Goal: Information Seeking & Learning: Learn about a topic

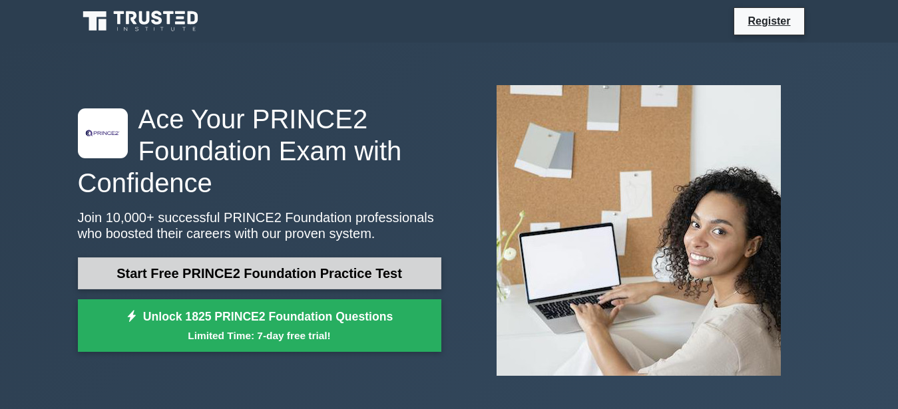
click at [373, 267] on link "Start Free PRINCE2 Foundation Practice Test" at bounding box center [260, 274] width 364 height 32
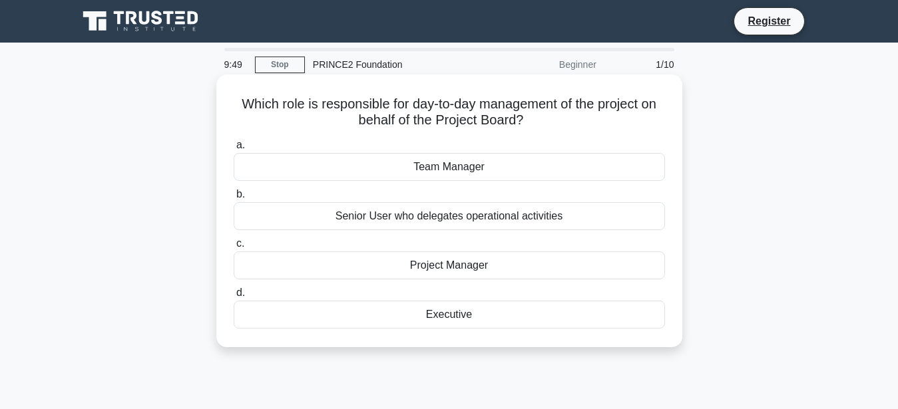
click at [465, 166] on div "Team Manager" at bounding box center [449, 167] width 431 height 28
click at [234, 150] on input "a. Team Manager" at bounding box center [234, 145] width 0 height 9
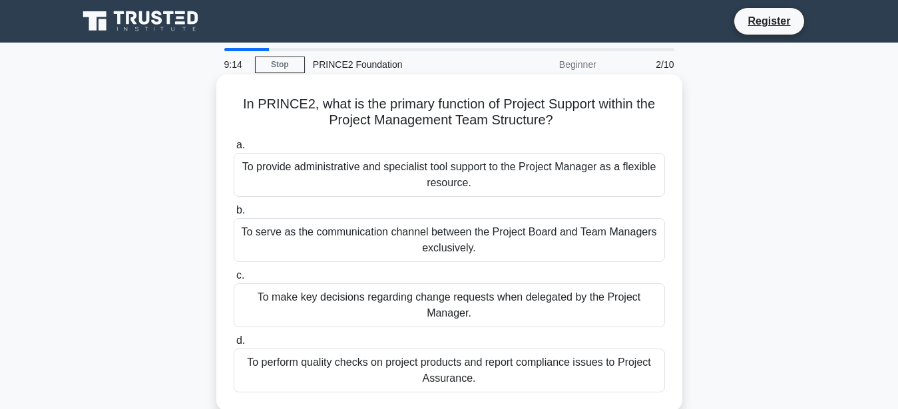
click at [402, 176] on div "To provide administrative and specialist tool support to the Project Manager as…" at bounding box center [449, 175] width 431 height 44
click at [234, 150] on input "a. To provide administrative and specialist tool support to the Project Manager…" at bounding box center [234, 145] width 0 height 9
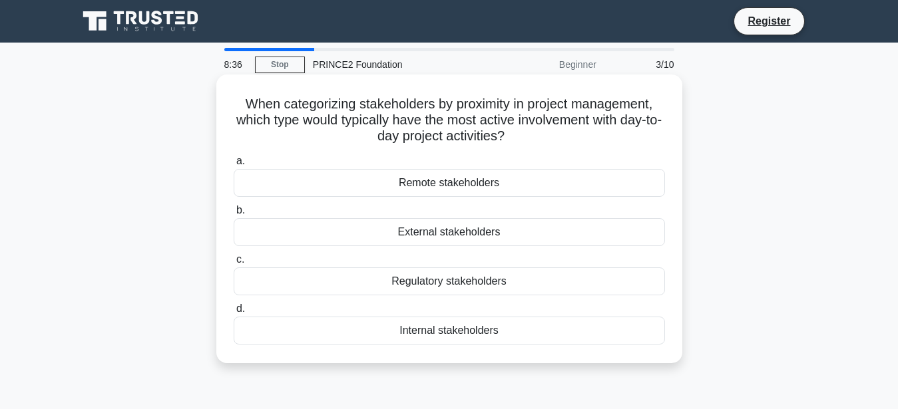
click at [408, 336] on div "Internal stakeholders" at bounding box center [449, 331] width 431 height 28
click at [234, 314] on input "d. Internal stakeholders" at bounding box center [234, 309] width 0 height 9
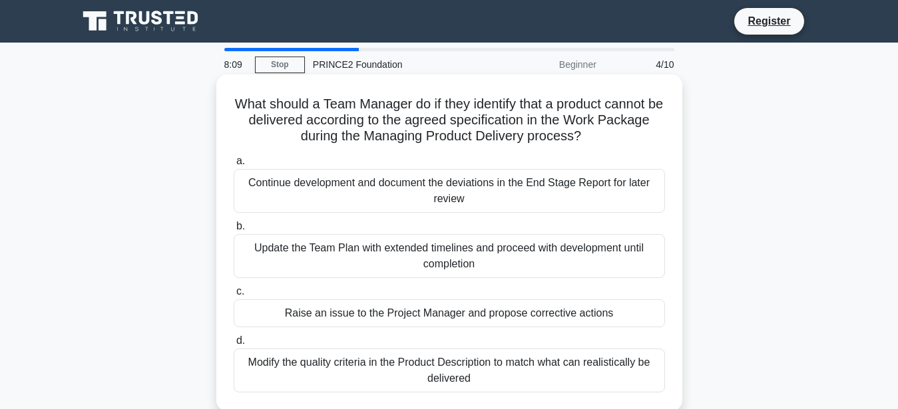
click at [510, 318] on div "Raise an issue to the Project Manager and propose corrective actions" at bounding box center [449, 314] width 431 height 28
click at [234, 296] on input "c. Raise an issue to the Project Manager and propose corrective actions" at bounding box center [234, 292] width 0 height 9
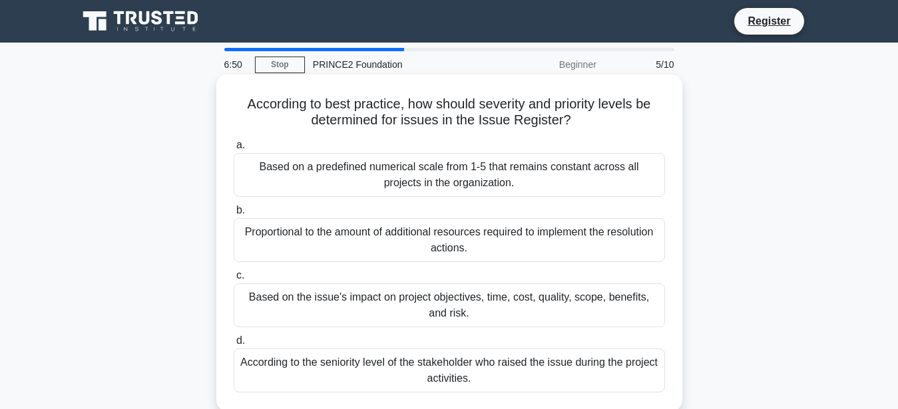
click at [455, 298] on div "Based on the issue's impact on project objectives, time, cost, quality, scope, …" at bounding box center [449, 306] width 431 height 44
click at [234, 280] on input "c. Based on the issue's impact on project objectives, time, cost, quality, scop…" at bounding box center [234, 276] width 0 height 9
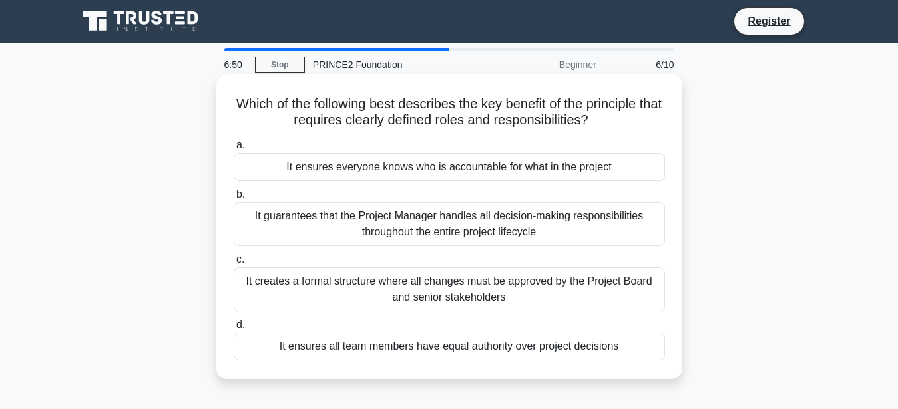
click at [445, 309] on div "It creates a formal structure where all changes must be approved by the Project…" at bounding box center [449, 290] width 431 height 44
click at [234, 264] on input "c. It creates a formal structure where all changes must be approved by the Proj…" at bounding box center [234, 260] width 0 height 9
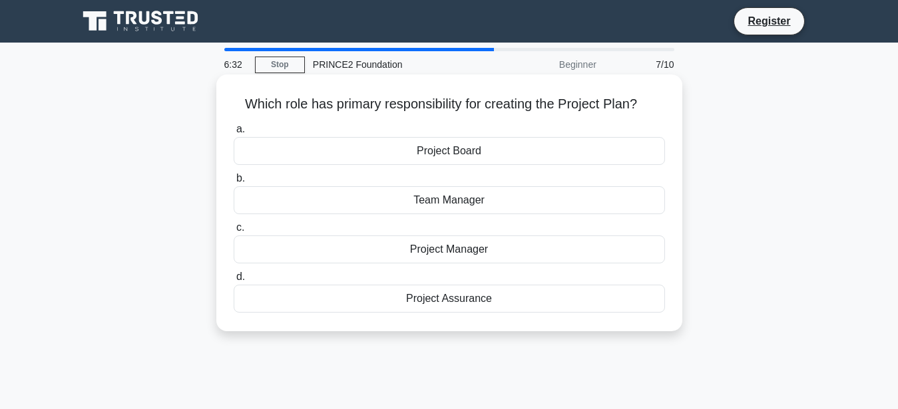
click at [440, 254] on div "Project Manager" at bounding box center [449, 250] width 431 height 28
click at [234, 232] on input "c. Project Manager" at bounding box center [234, 228] width 0 height 9
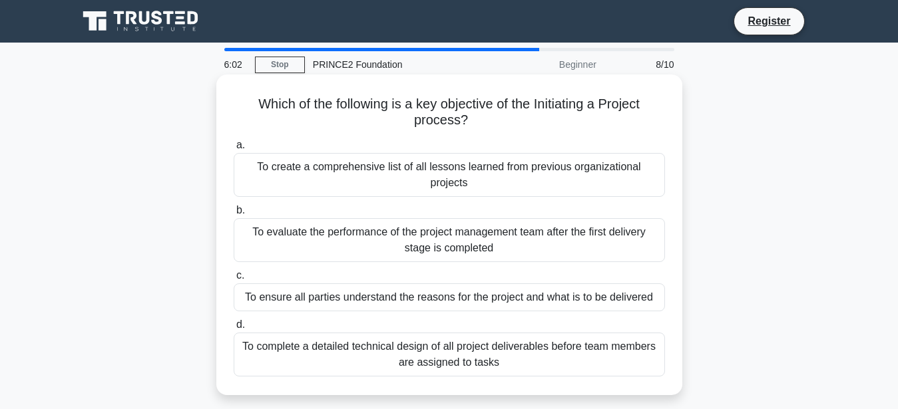
click at [511, 304] on div "To ensure all parties understand the reasons for the project and what is to be …" at bounding box center [449, 298] width 431 height 28
click at [234, 280] on input "c. To ensure all parties understand the reasons for the project and what is to …" at bounding box center [234, 276] width 0 height 9
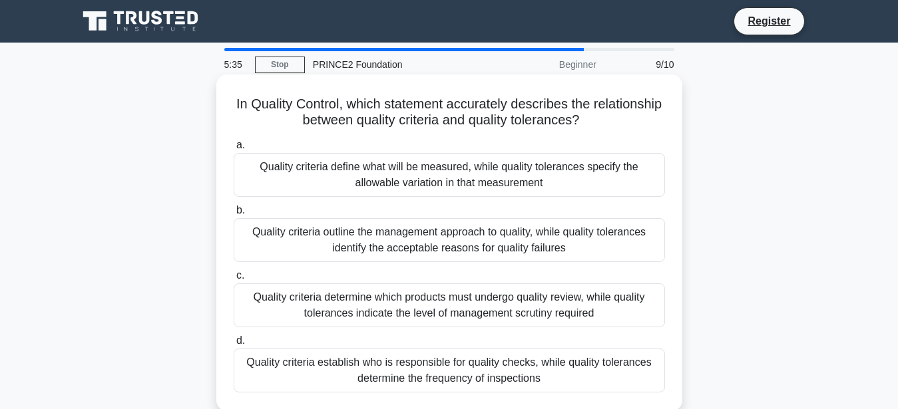
click at [503, 188] on div "Quality criteria define what will be measured, while quality tolerances specify…" at bounding box center [449, 175] width 431 height 44
click at [234, 150] on input "a. Quality criteria define what will be measured, while quality tolerances spec…" at bounding box center [234, 145] width 0 height 9
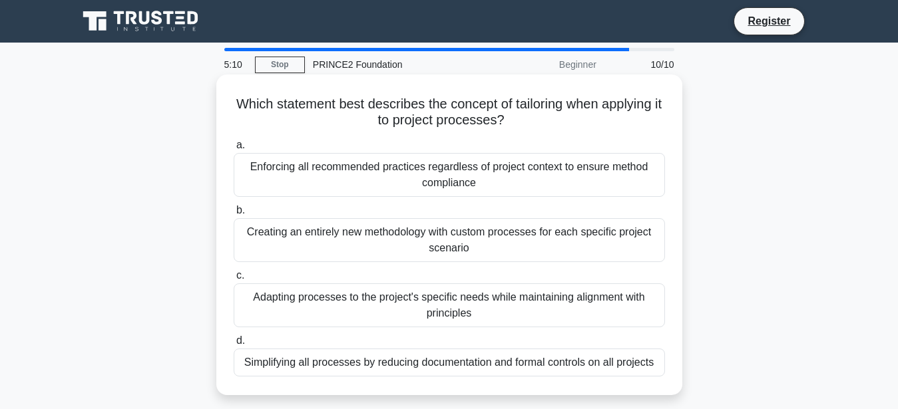
click at [425, 295] on div "Adapting processes to the project's specific needs while maintaining alignment …" at bounding box center [449, 306] width 431 height 44
click at [234, 280] on input "c. Adapting processes to the project's specific needs while maintaining alignme…" at bounding box center [234, 276] width 0 height 9
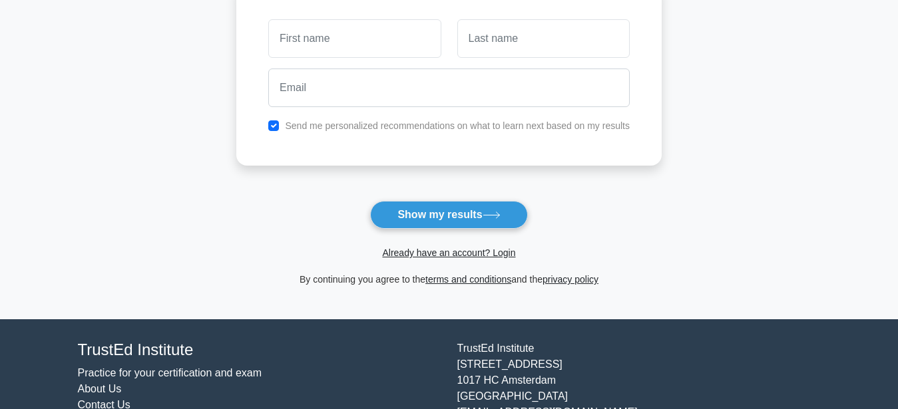
scroll to position [204, 0]
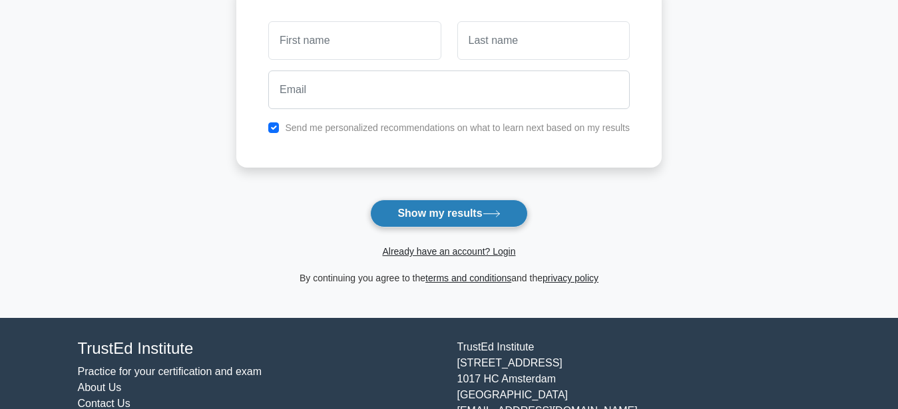
click at [429, 219] on button "Show my results" at bounding box center [448, 214] width 157 height 28
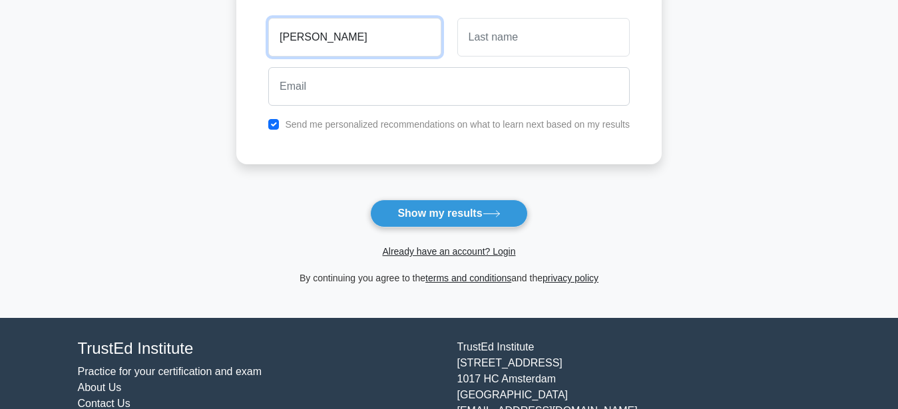
type input "maria"
click at [535, 14] on div at bounding box center [543, 37] width 188 height 49
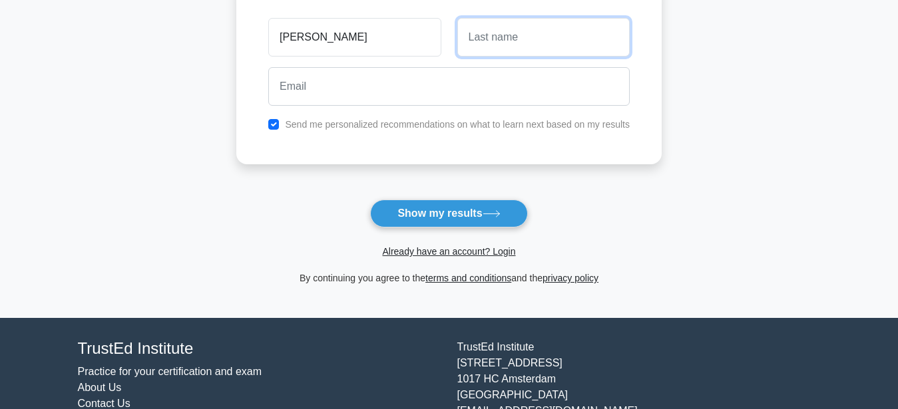
click at [536, 35] on input "text" at bounding box center [543, 37] width 172 height 39
type input "tsoulo"
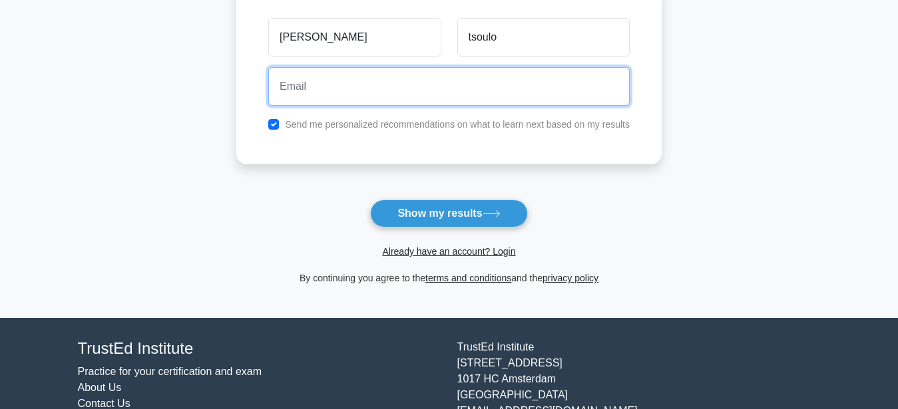
click at [388, 77] on input "email" at bounding box center [449, 86] width 362 height 39
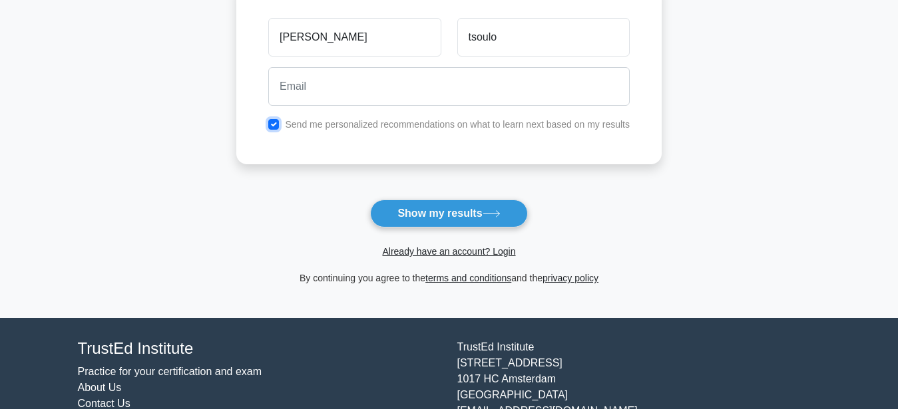
click at [272, 124] on input "checkbox" at bounding box center [273, 124] width 11 height 11
checkbox input "false"
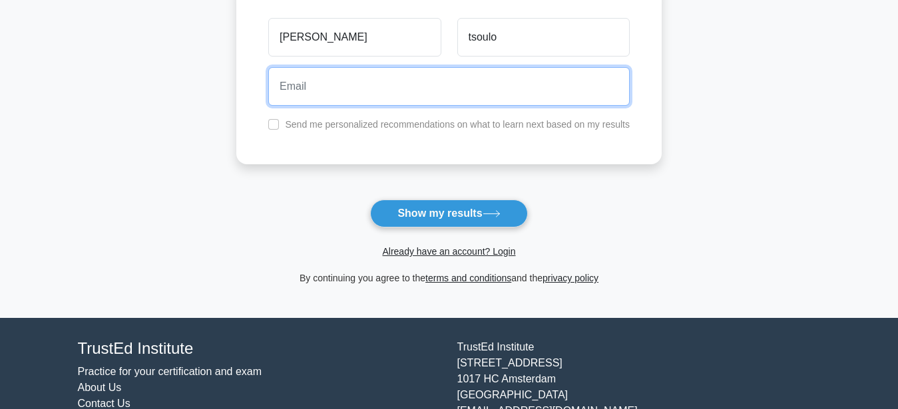
click at [320, 95] on input "email" at bounding box center [449, 86] width 362 height 39
type input "τ"
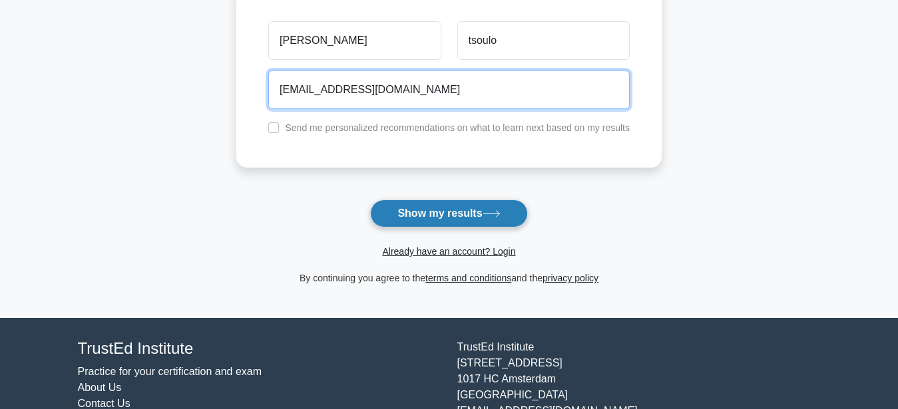
type input "tsh@gmail.com"
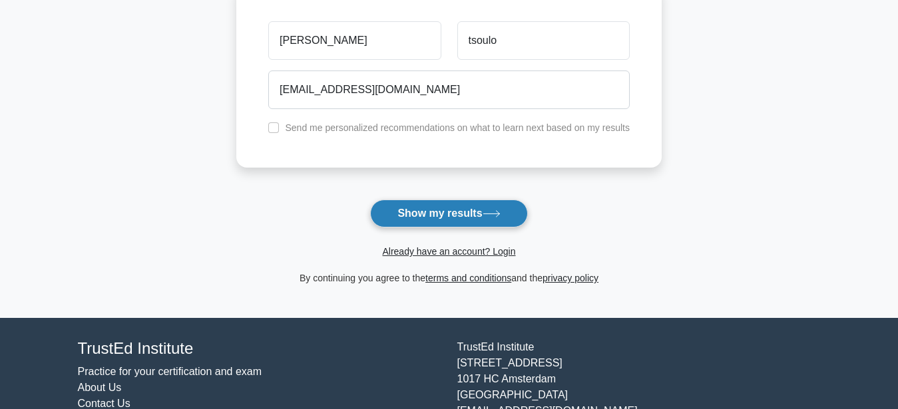
click at [467, 220] on button "Show my results" at bounding box center [448, 214] width 157 height 28
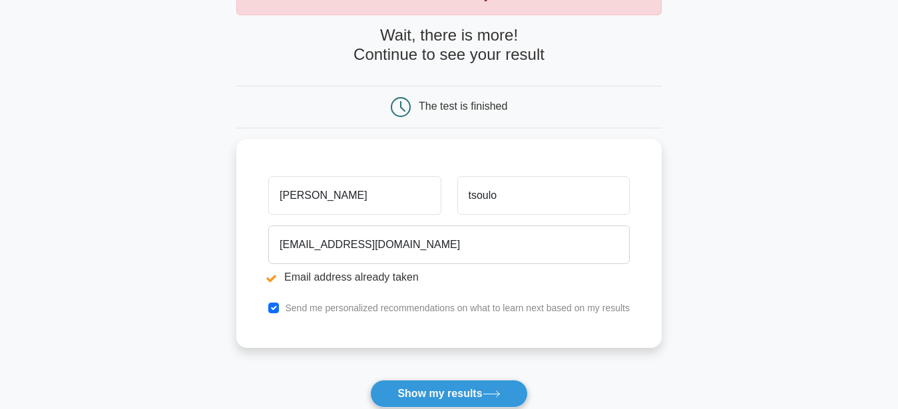
scroll to position [136, 0]
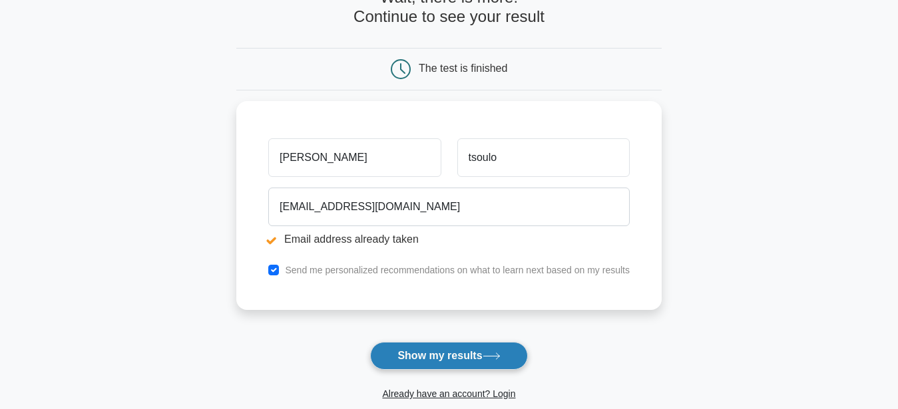
click at [430, 359] on button "Show my results" at bounding box center [448, 356] width 157 height 28
